Goal: Check status: Check status

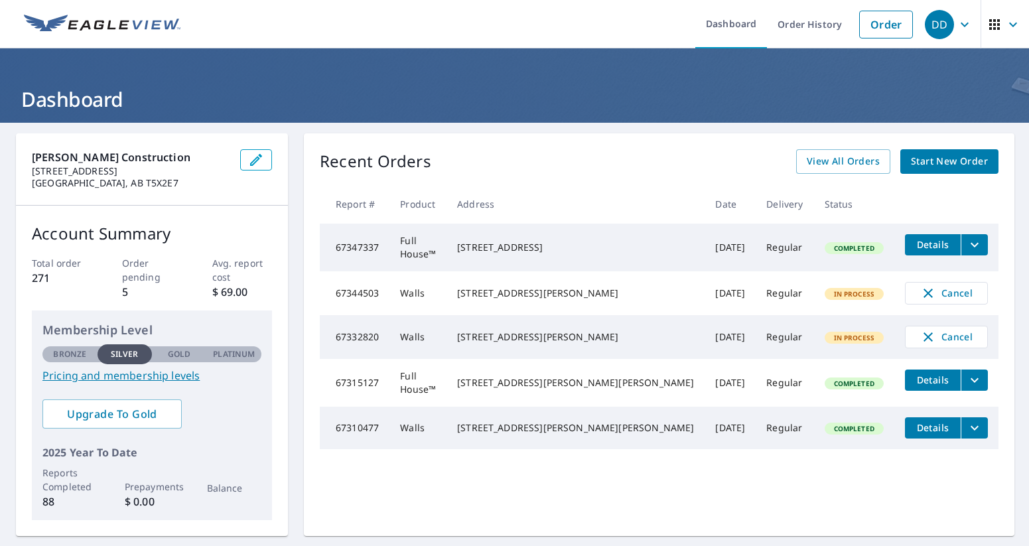
click at [909, 162] on link "Start New Order" at bounding box center [949, 161] width 98 height 25
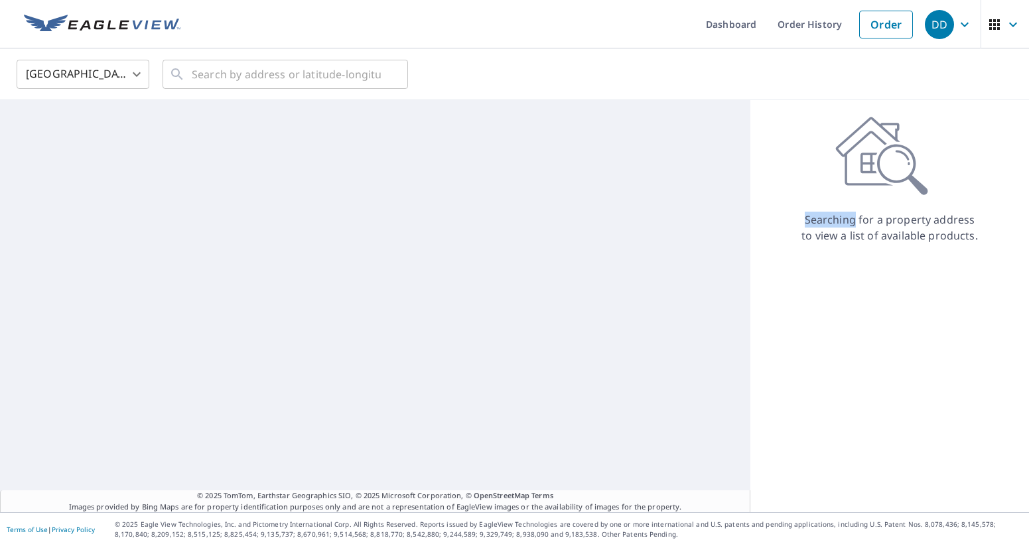
click at [909, 162] on icon at bounding box center [881, 156] width 93 height 80
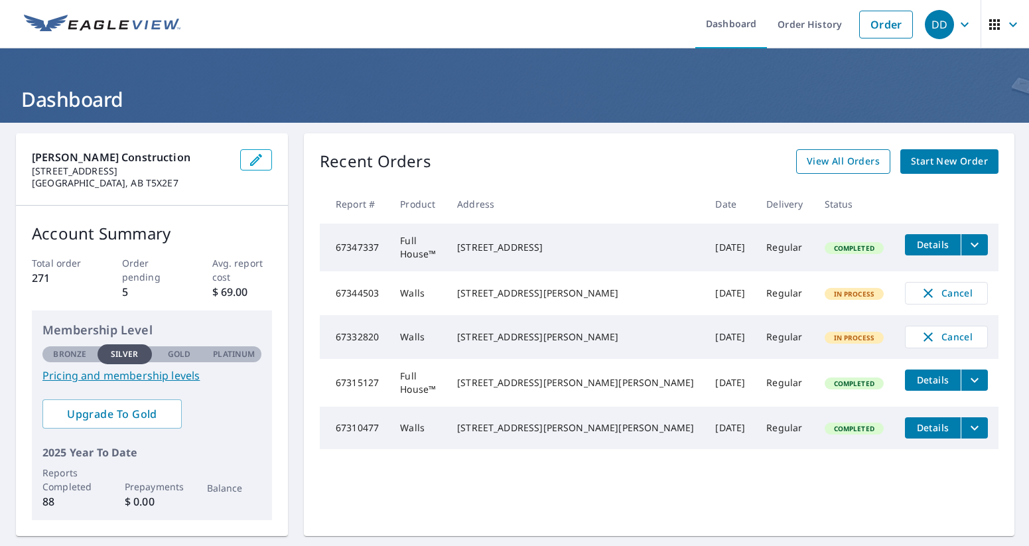
click at [834, 162] on span "View All Orders" at bounding box center [842, 161] width 73 height 17
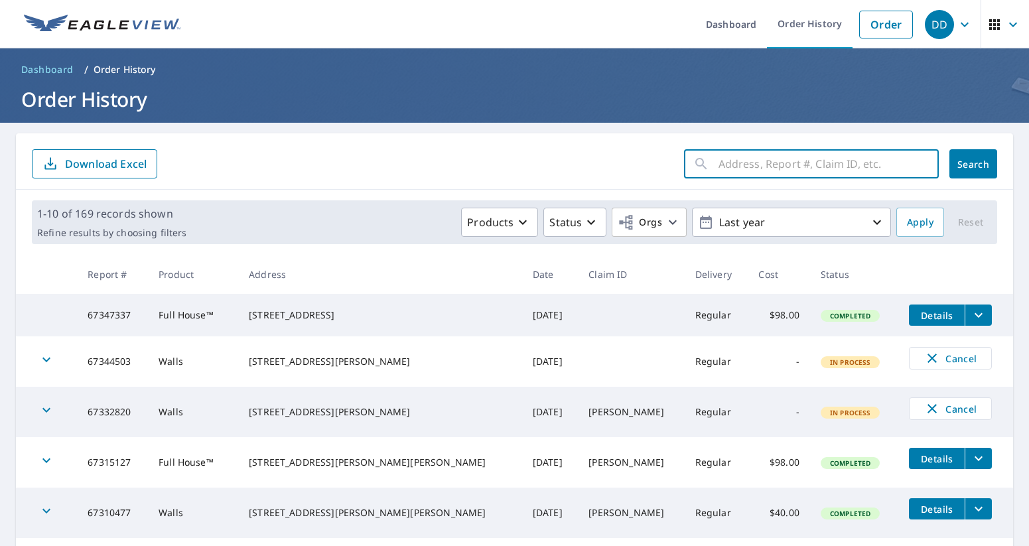
click at [832, 162] on input "text" at bounding box center [828, 163] width 220 height 37
type input "19 fairview"
click at [973, 164] on button "Search" at bounding box center [973, 163] width 48 height 29
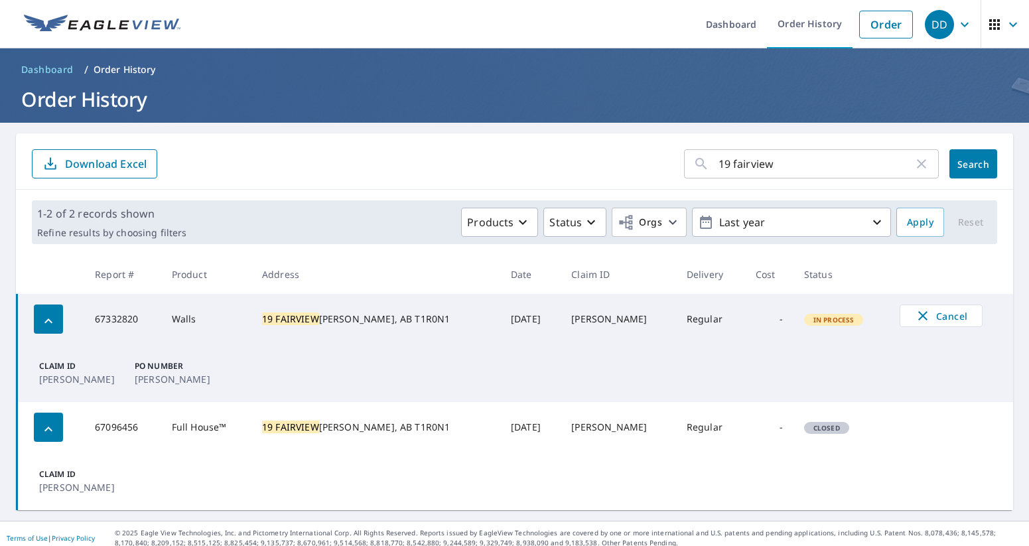
click at [319, 316] on mark "19 FAIRVIEW" at bounding box center [290, 318] width 57 height 13
